Goal: Find specific page/section: Find specific page/section

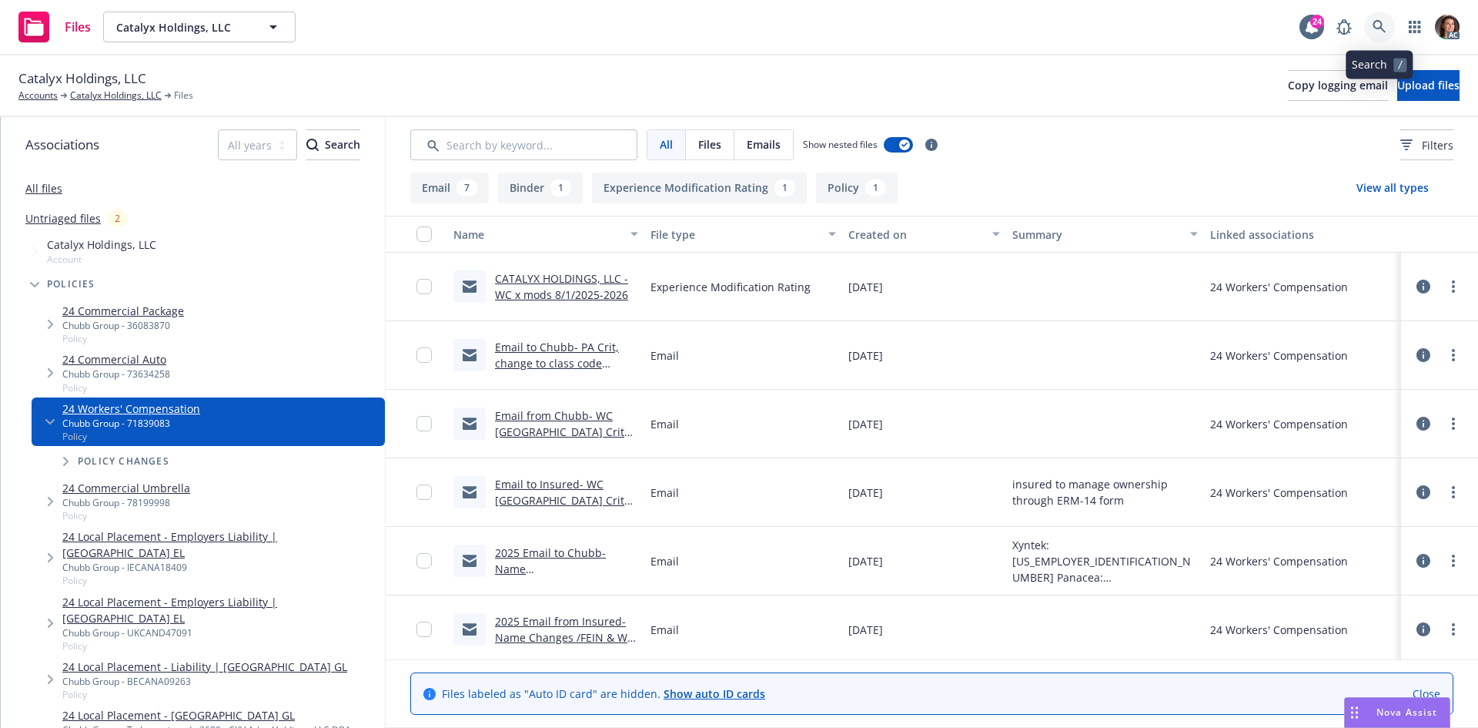
click at [1377, 26] on icon at bounding box center [1380, 27] width 14 height 14
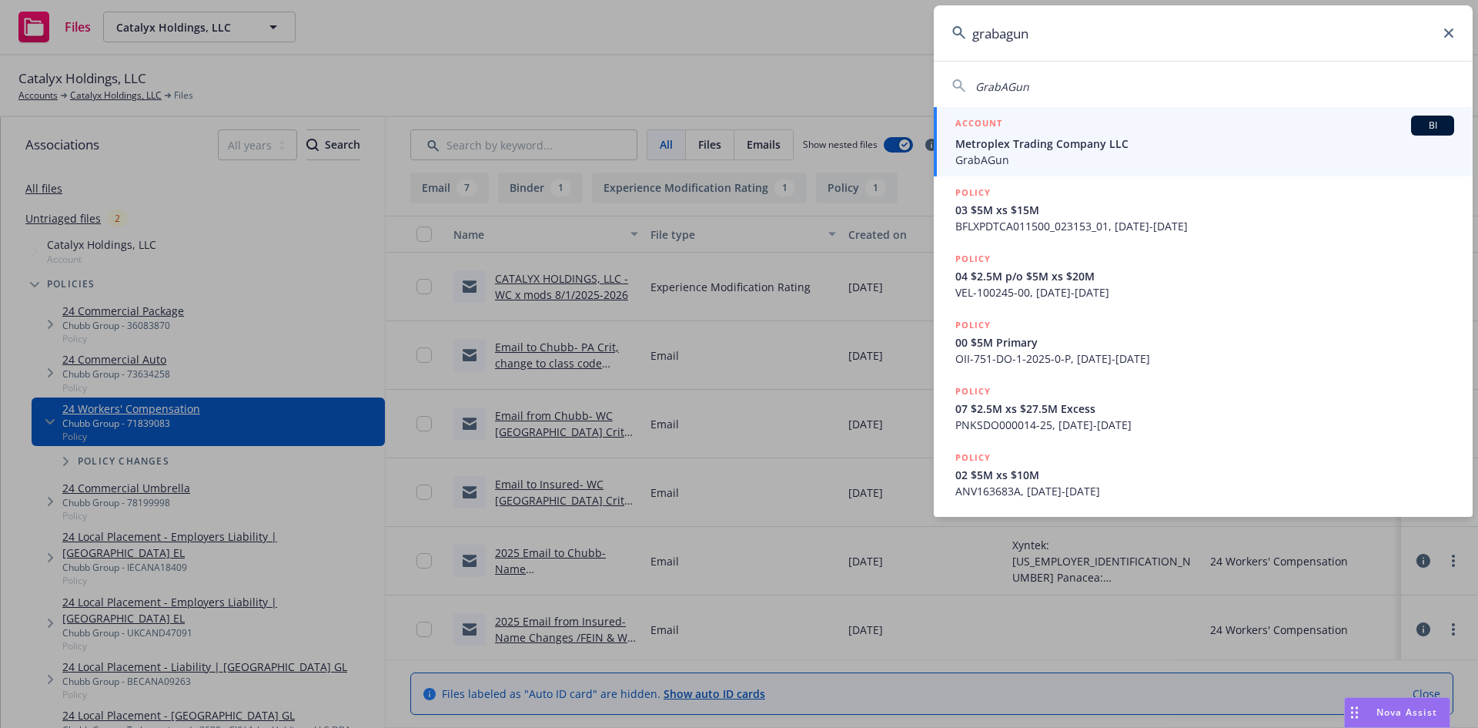
type input "grabagun"
click at [1098, 136] on span "Metroplex Trading Company LLC" at bounding box center [1204, 143] width 499 height 16
